Goal: Check status: Check status

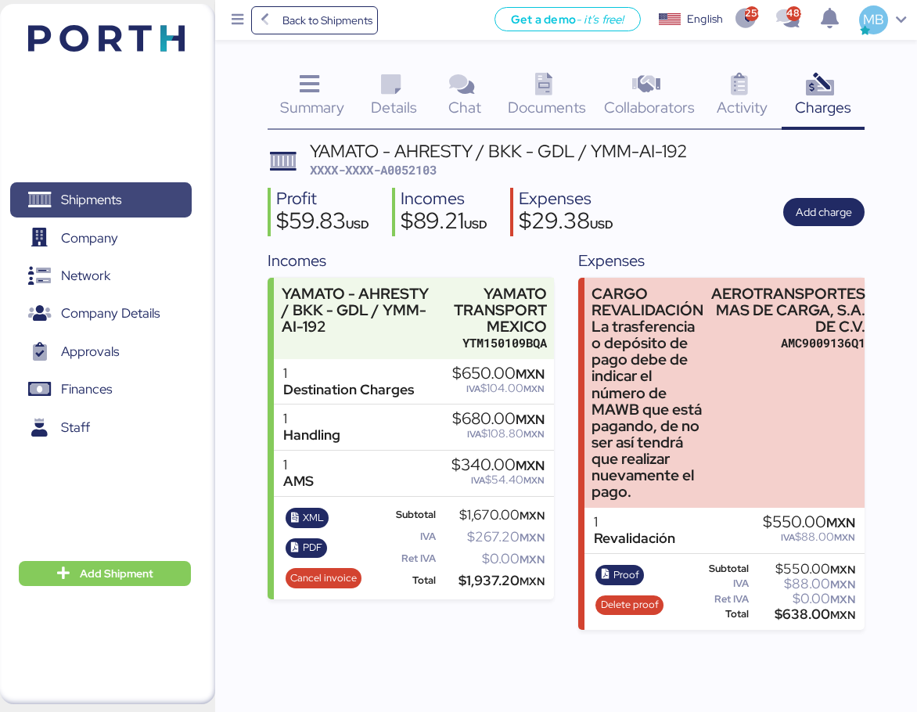
click at [153, 197] on span "Shipments" at bounding box center [100, 200] width 168 height 23
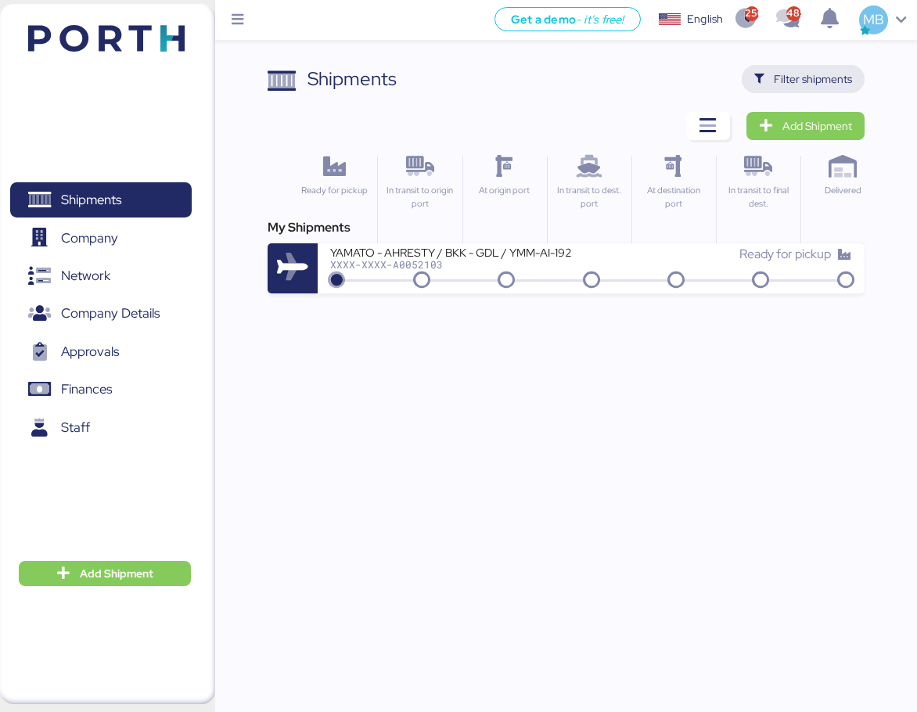
click at [807, 72] on span "Filter shipments" at bounding box center [813, 79] width 78 height 19
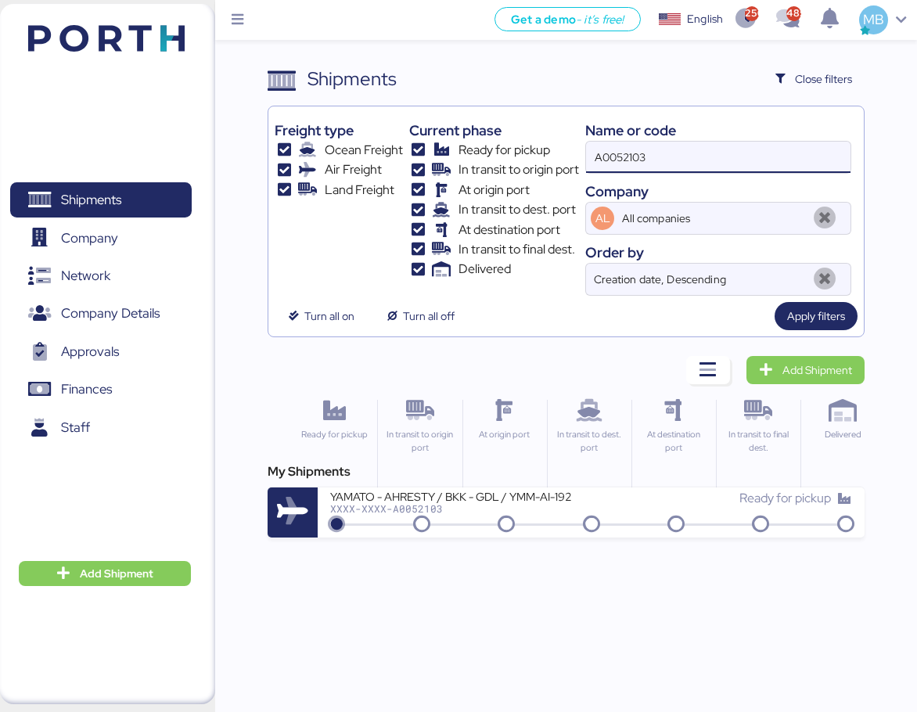
drag, startPoint x: 678, startPoint y: 160, endPoint x: 527, endPoint y: 149, distance: 151.4
click at [527, 149] on div "Freight type Ocean Freight Air Freight Land Freight Current phase Ready for pic…" at bounding box center [566, 204] width 582 height 183
paste input "O0045088"
type input "O0045088"
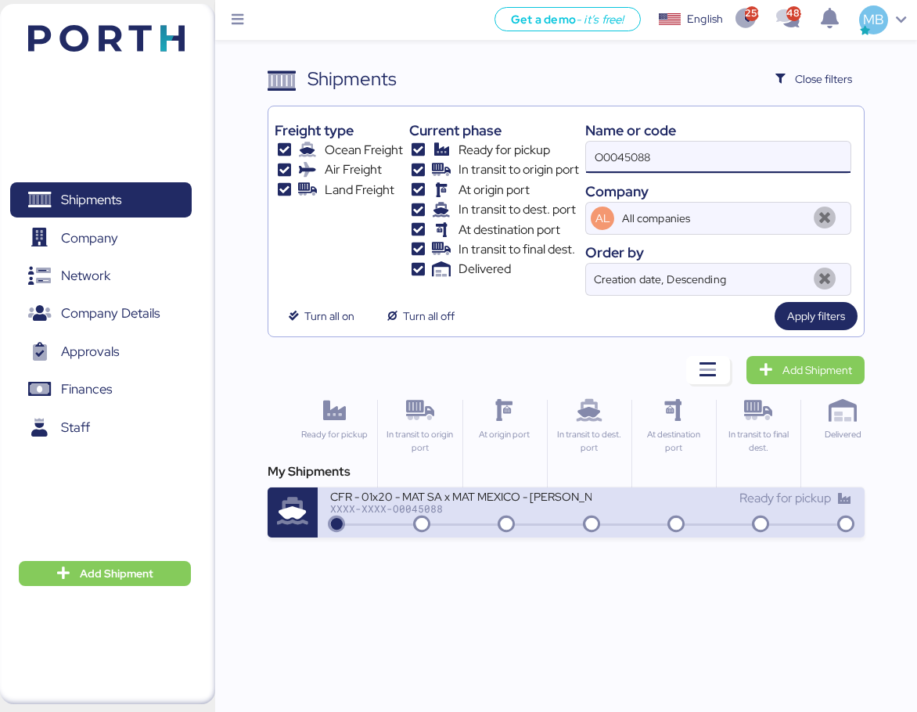
click at [516, 497] on div "CFR - 01x20 - MAT SA x MAT MEXICO - [PERSON_NAME]-EMRIO0005-0924" at bounding box center [460, 495] width 261 height 13
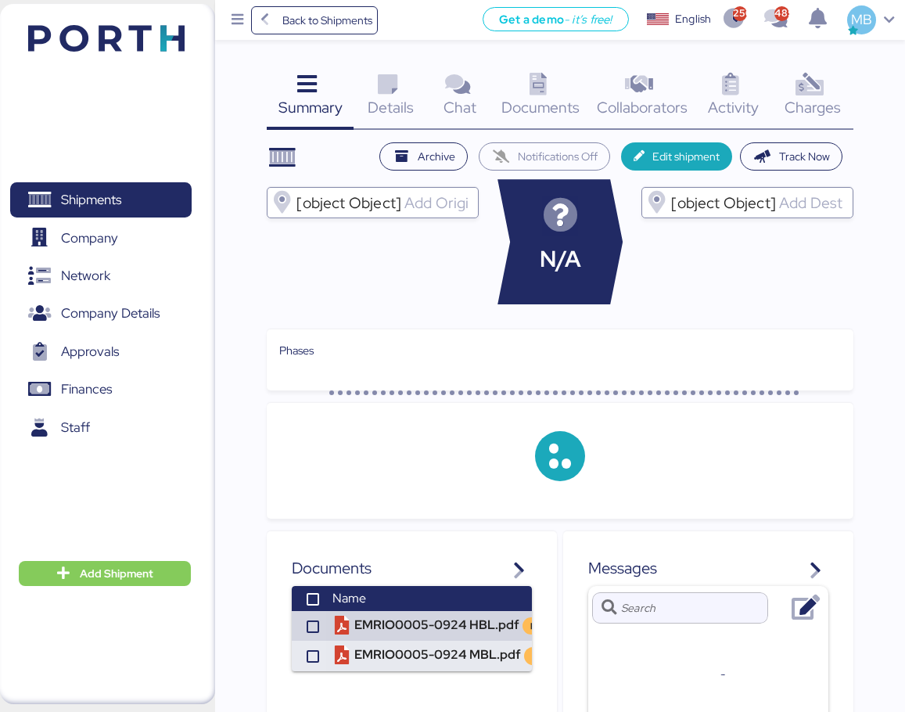
click at [817, 83] on icon at bounding box center [811, 85] width 34 height 23
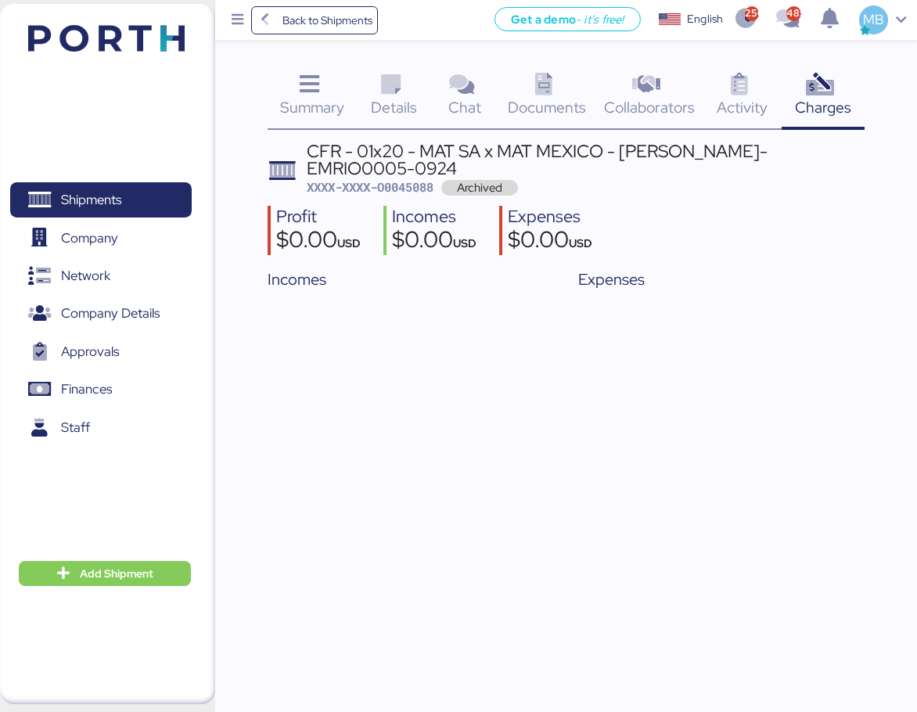
click at [324, 97] on span "Summary" at bounding box center [312, 107] width 64 height 20
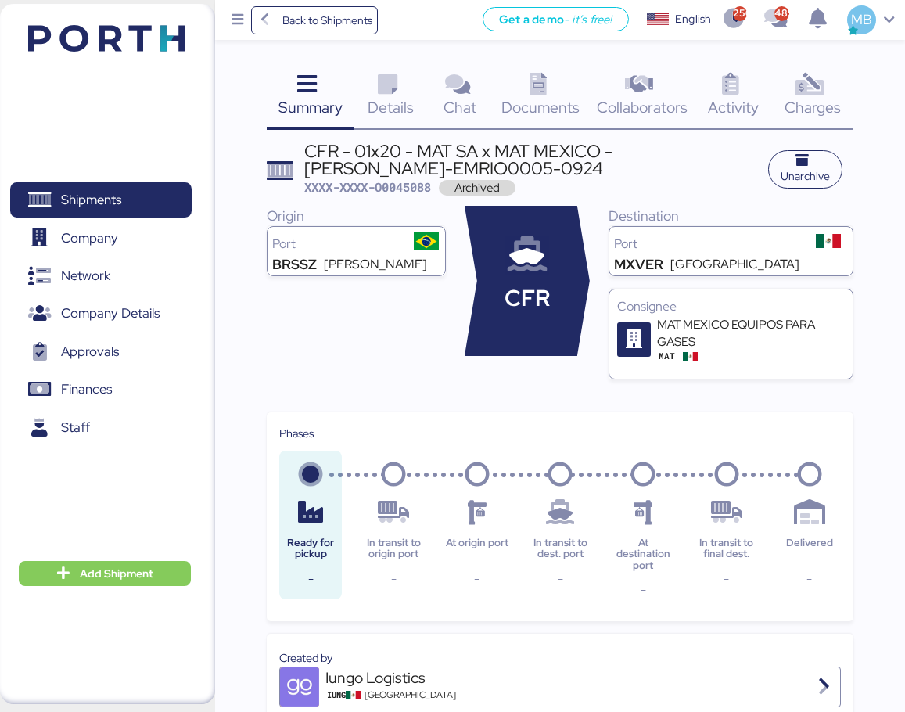
click at [328, 95] on div "Summary 0" at bounding box center [310, 97] width 87 height 65
click at [142, 197] on span "Shipments" at bounding box center [100, 200] width 168 height 23
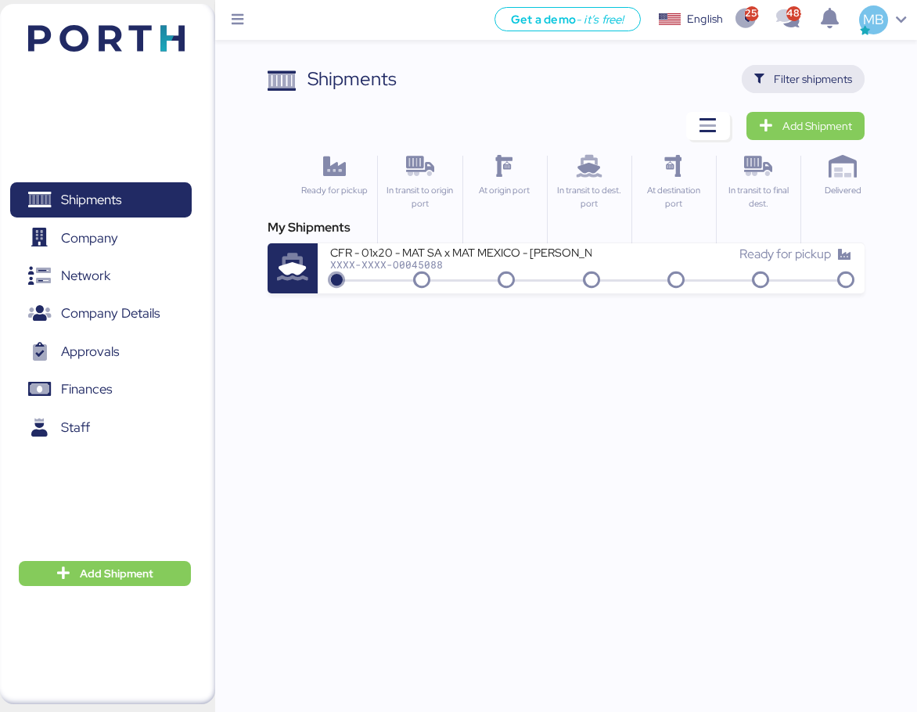
click at [828, 81] on span "Filter shipments" at bounding box center [813, 79] width 78 height 19
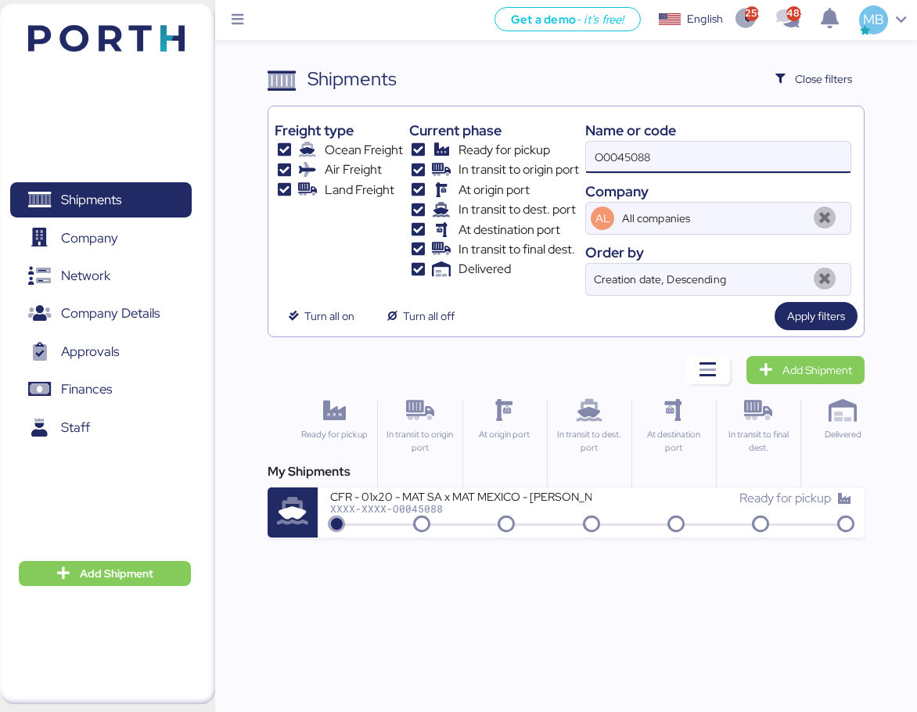
drag, startPoint x: 691, startPoint y: 158, endPoint x: 500, endPoint y: 158, distance: 190.9
click at [500, 158] on div "Freight type Ocean Freight Air Freight Land Freight Current phase Ready for pic…" at bounding box center [566, 204] width 582 height 183
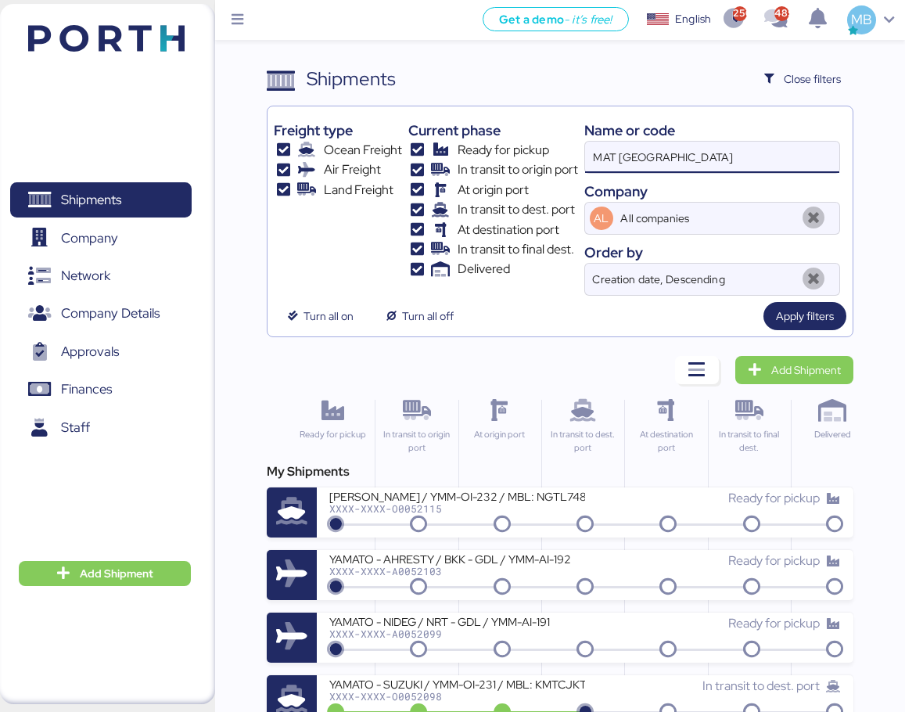
type input "MAT [GEOGRAPHIC_DATA]"
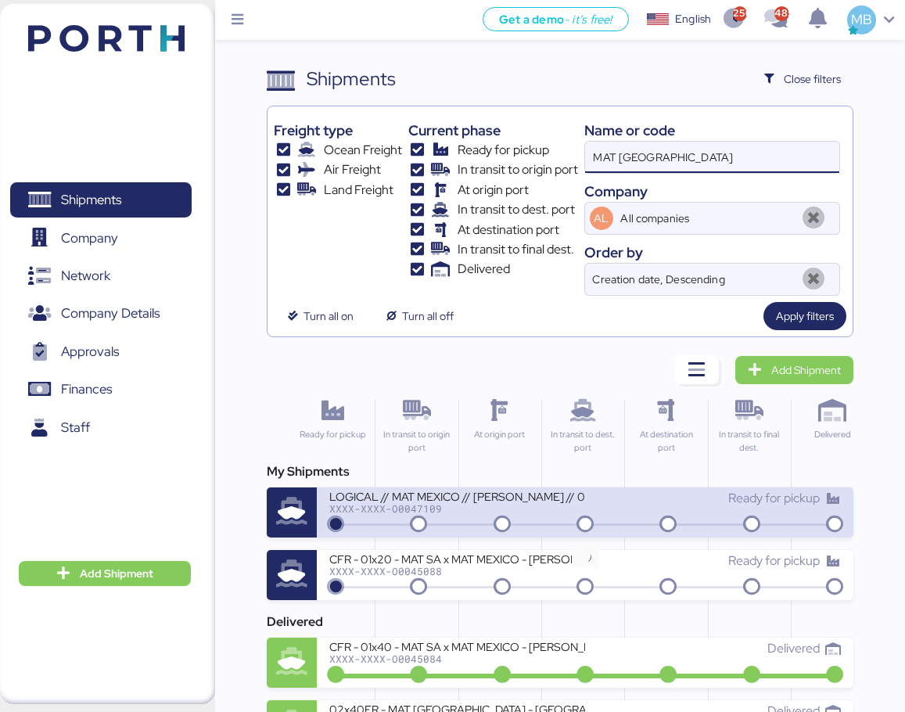
click at [593, 516] on icon at bounding box center [585, 524] width 75 height 17
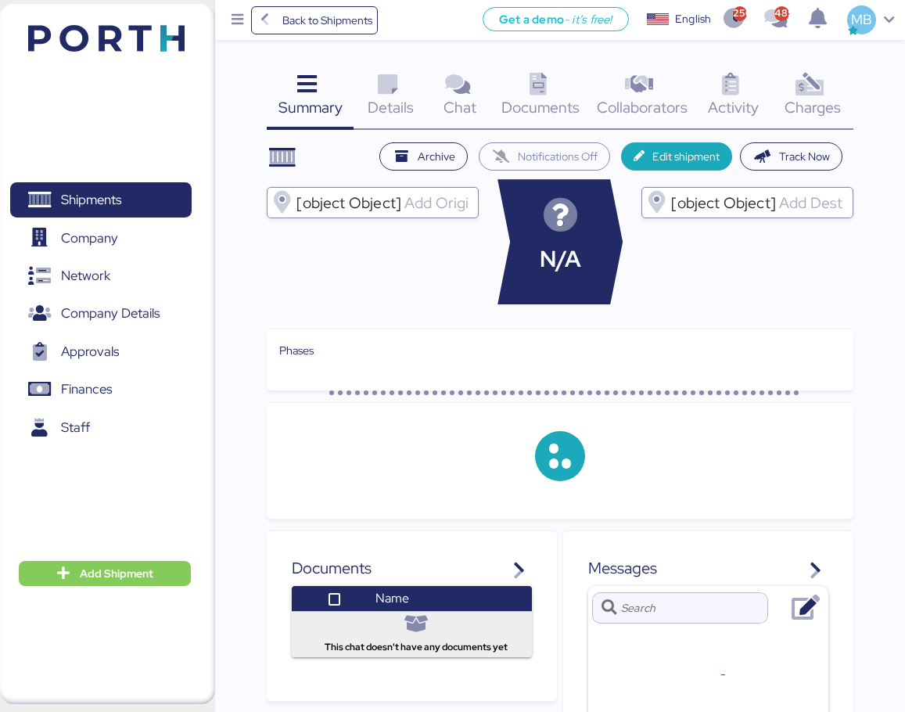
click at [820, 93] on icon at bounding box center [811, 85] width 34 height 23
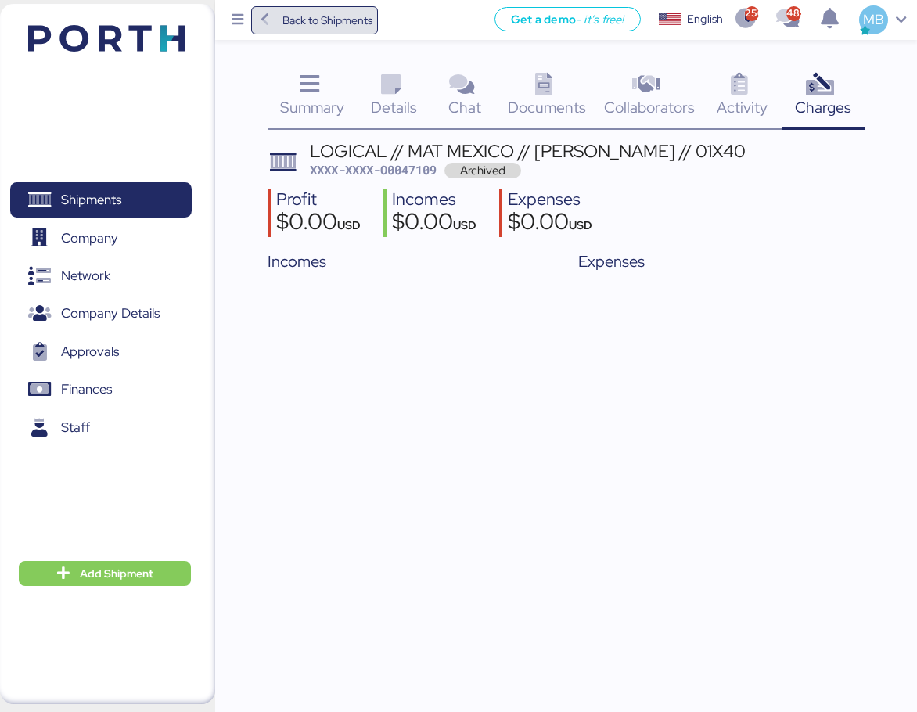
click at [319, 25] on span "Back to Shipments" at bounding box center [328, 20] width 90 height 19
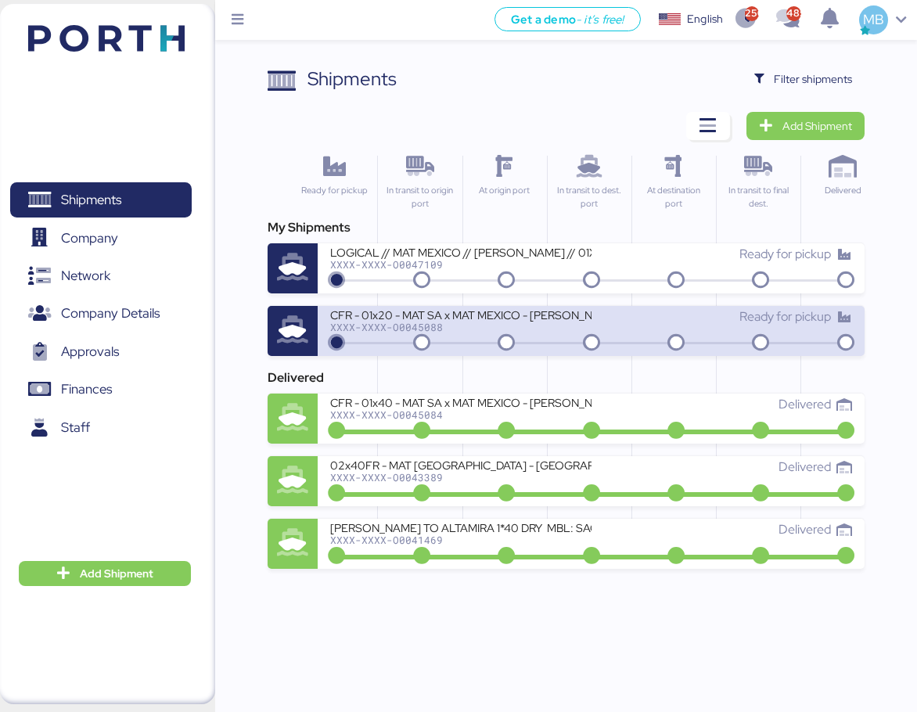
click at [505, 331] on div "XXXX-XXXX-O0045088" at bounding box center [460, 327] width 261 height 11
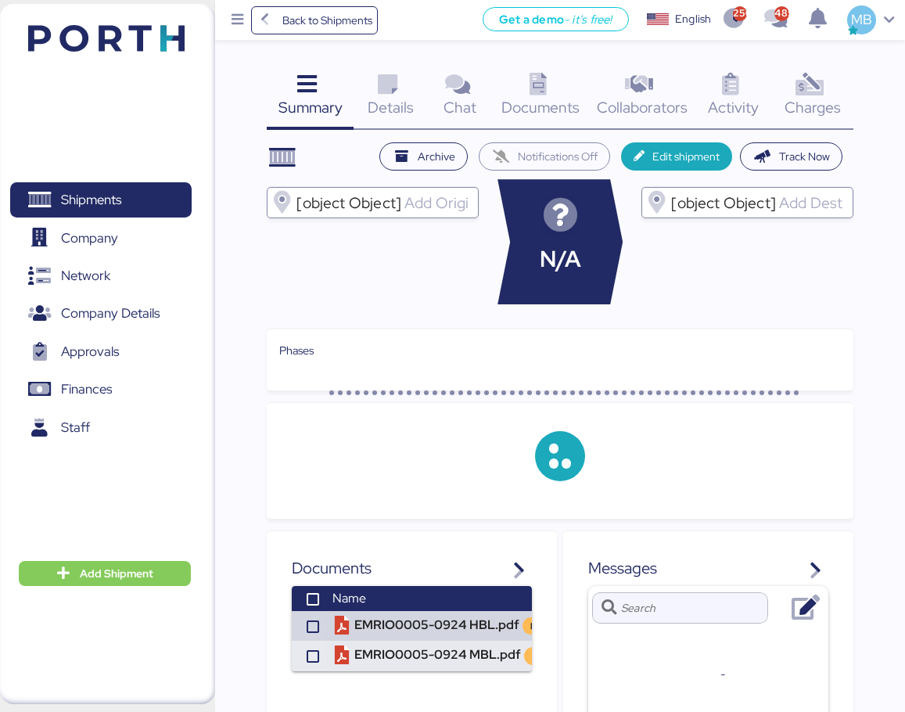
click at [807, 107] on span "Charges" at bounding box center [813, 107] width 56 height 20
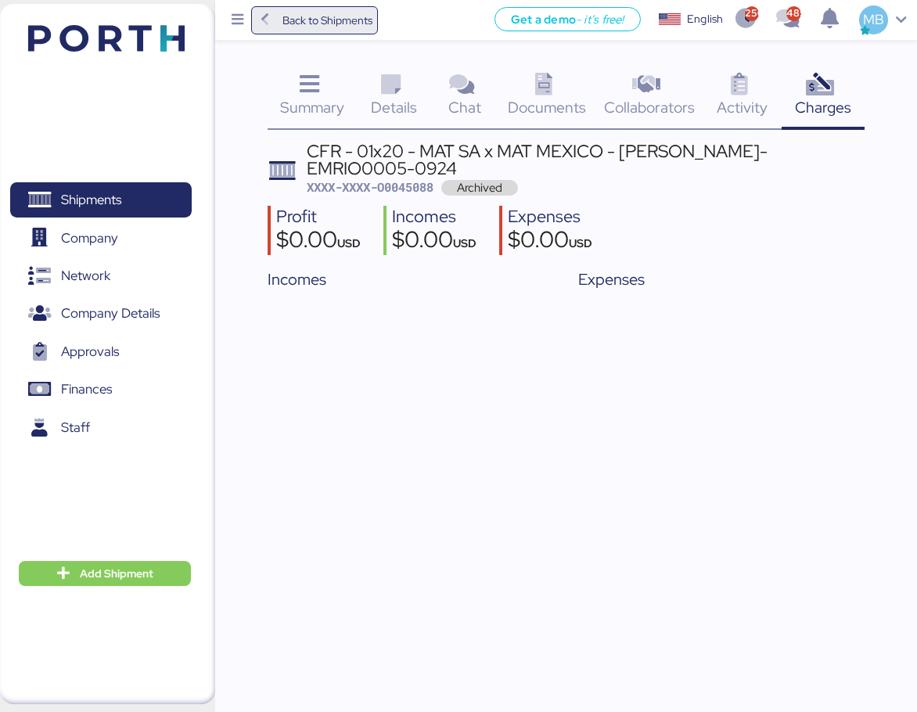
click at [307, 23] on span "Back to Shipments" at bounding box center [328, 20] width 90 height 19
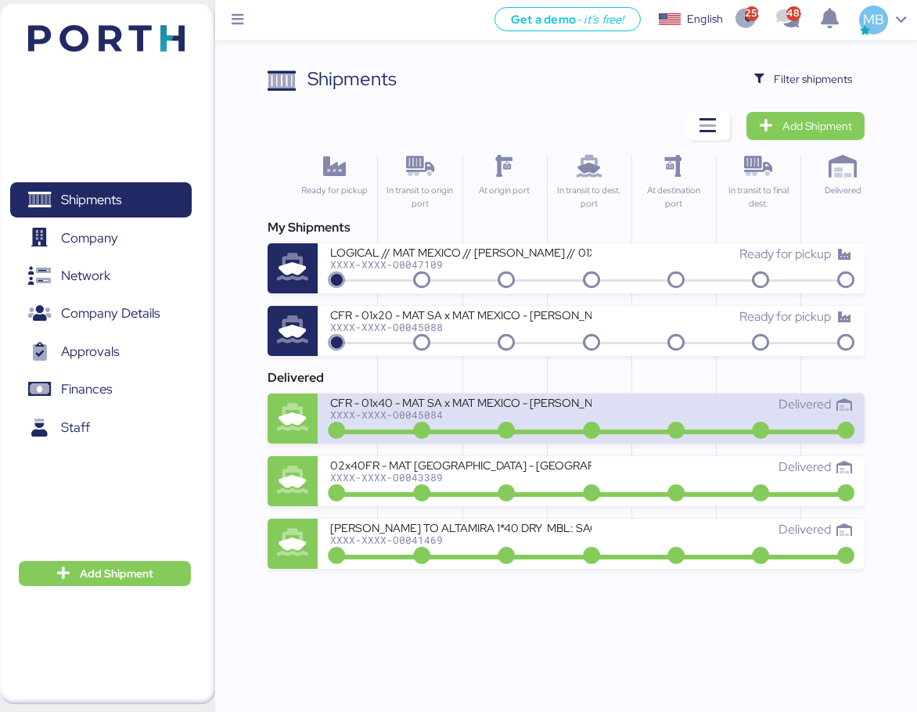
click at [470, 405] on div "CFR - 01x40 - MAT SA x MAT MEXICO - [PERSON_NAME]-EMRIO0005 SSZ1539164" at bounding box center [460, 401] width 261 height 13
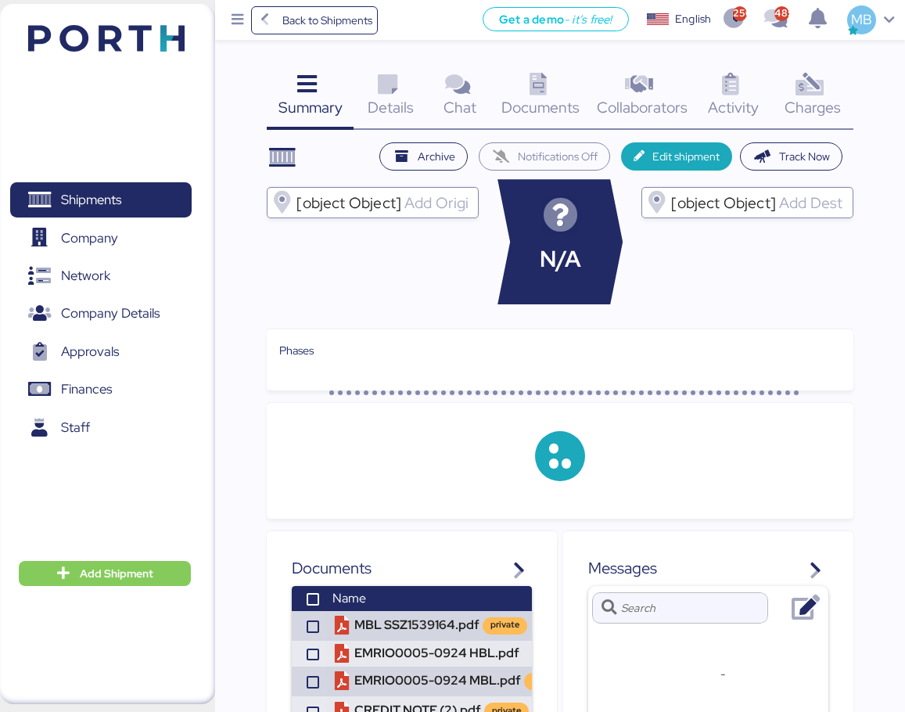
click at [825, 92] on icon at bounding box center [811, 85] width 34 height 23
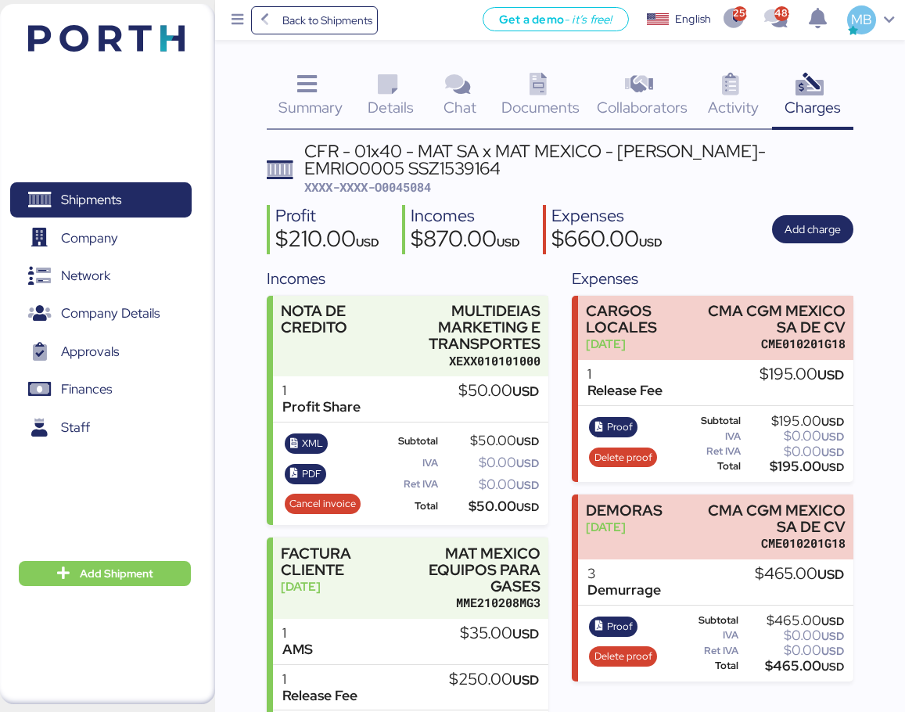
click at [416, 181] on span "XXXX-XXXX-O0045084" at bounding box center [367, 187] width 127 height 16
copy span "O0045084"
